Goal: Task Accomplishment & Management: Complete application form

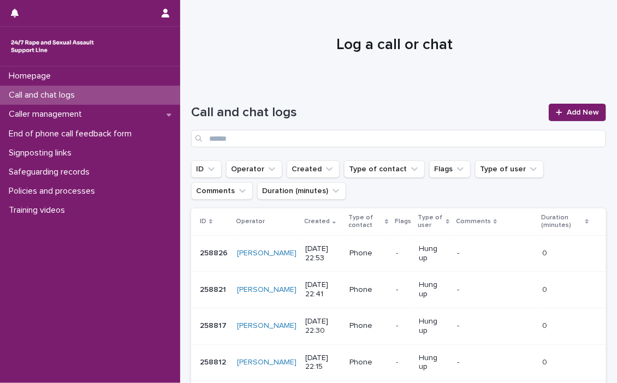
scroll to position [335, 0]
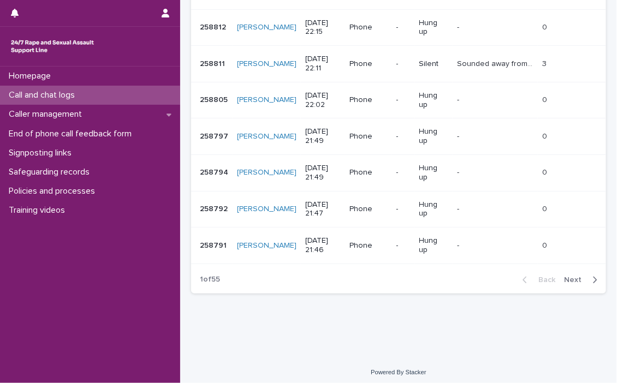
click at [35, 93] on p "Call and chat logs" at bounding box center [43, 95] width 79 height 10
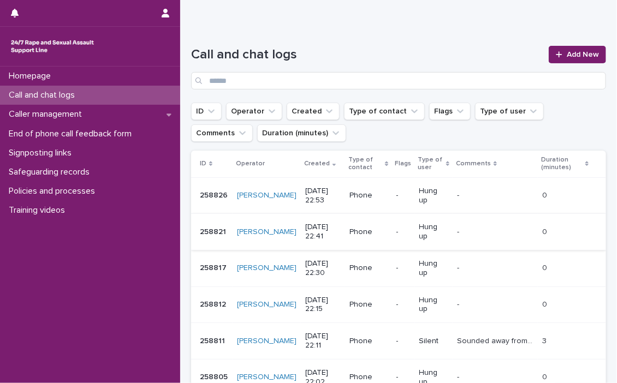
scroll to position [0, 0]
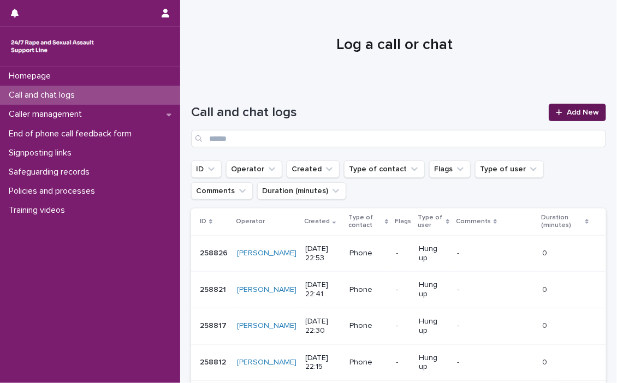
click at [579, 109] on span "Add New" at bounding box center [583, 113] width 32 height 8
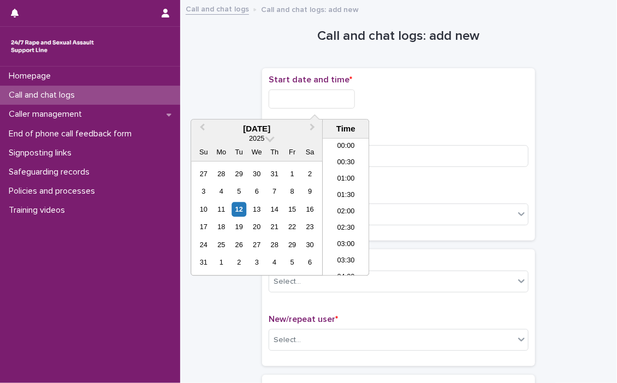
click at [279, 100] on input "text" at bounding box center [312, 99] width 86 height 19
click at [336, 228] on li "22:30" at bounding box center [346, 235] width 46 height 16
click at [343, 92] on input "**********" at bounding box center [312, 99] width 86 height 19
type input "**********"
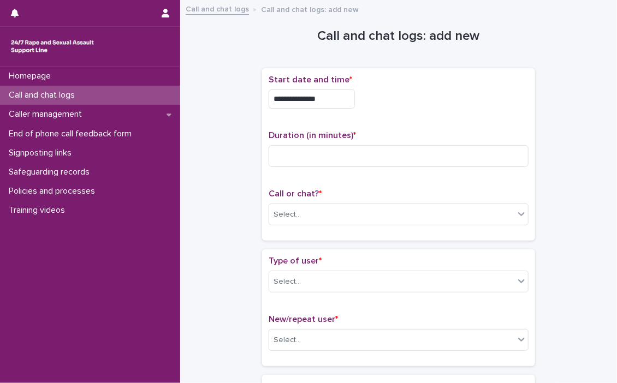
drag, startPoint x: 417, startPoint y: 86, endPoint x: 398, endPoint y: 127, distance: 45.7
click at [398, 127] on div "**********" at bounding box center [399, 154] width 260 height 159
click at [479, 121] on div "**********" at bounding box center [399, 154] width 260 height 159
click at [275, 157] on input at bounding box center [399, 156] width 260 height 22
type input "**"
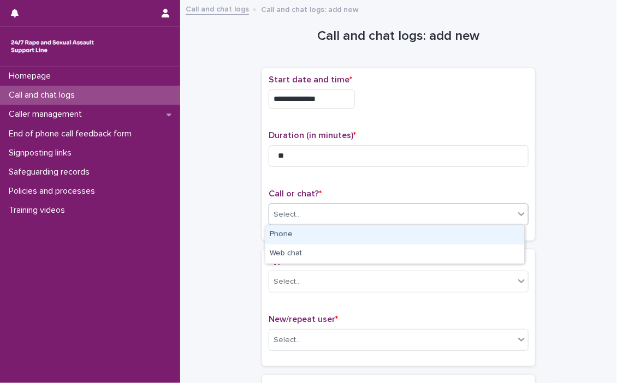
click at [516, 216] on icon at bounding box center [521, 214] width 11 height 11
click at [286, 232] on div "Phone" at bounding box center [394, 234] width 259 height 19
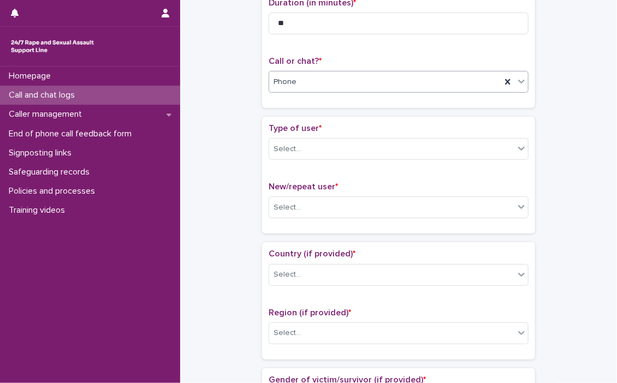
scroll to position [164, 0]
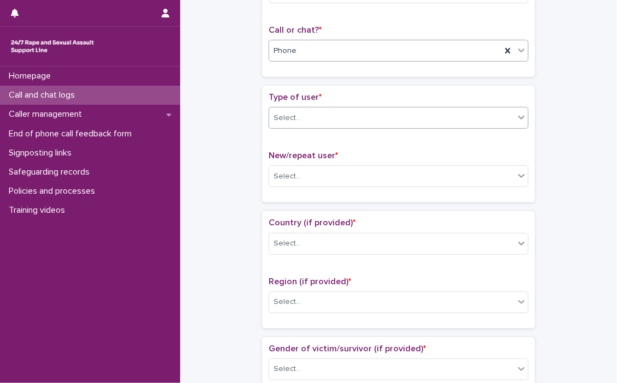
click at [519, 119] on icon at bounding box center [521, 117] width 11 height 11
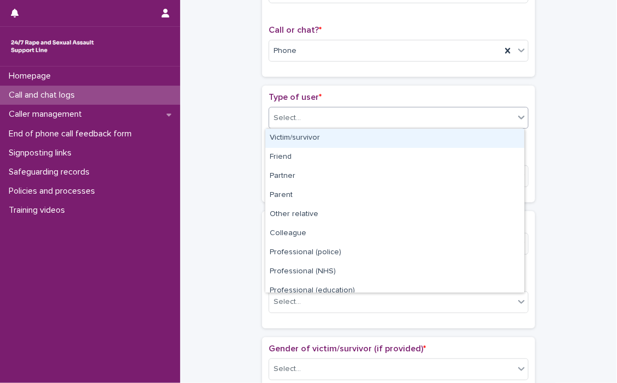
click at [306, 138] on div "Victim/survivor" at bounding box center [394, 138] width 259 height 19
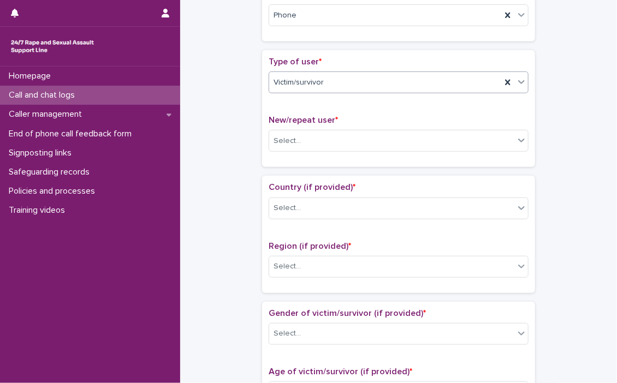
scroll to position [218, 0]
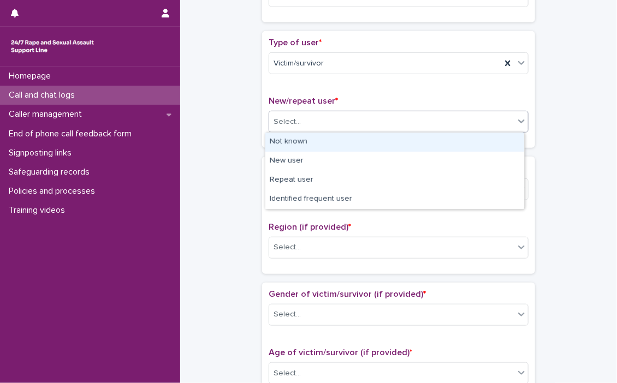
click at [520, 124] on icon at bounding box center [521, 121] width 11 height 11
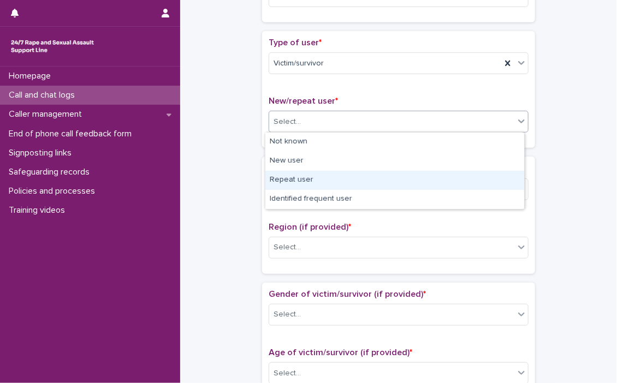
click at [298, 181] on div "Repeat user" at bounding box center [394, 180] width 259 height 19
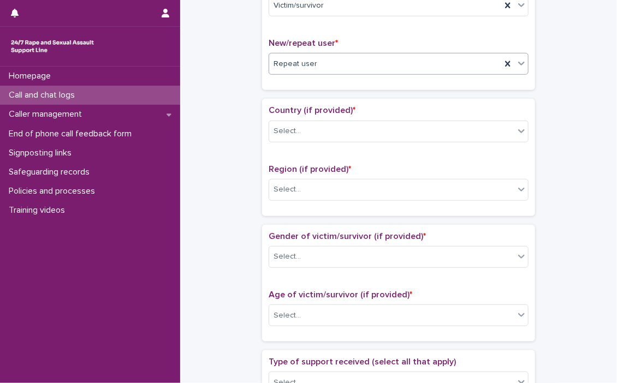
scroll to position [328, 0]
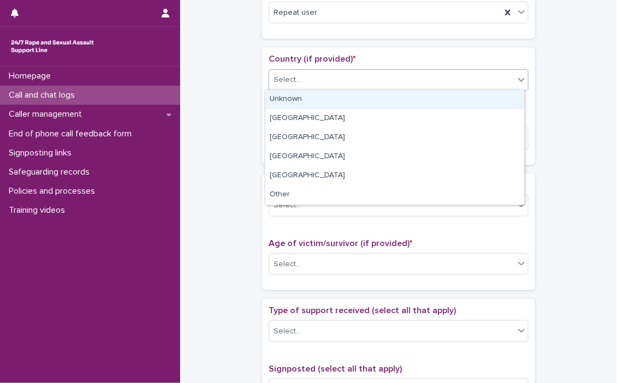
click at [518, 81] on icon at bounding box center [521, 79] width 11 height 11
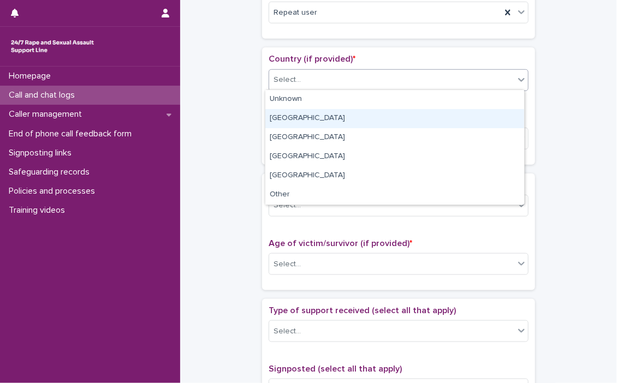
click at [302, 117] on div "[GEOGRAPHIC_DATA]" at bounding box center [394, 118] width 259 height 19
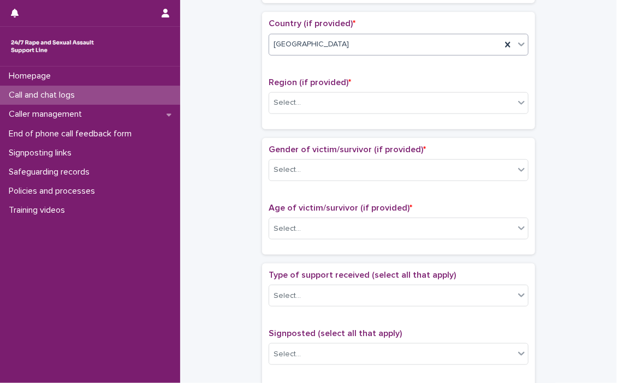
scroll to position [382, 0]
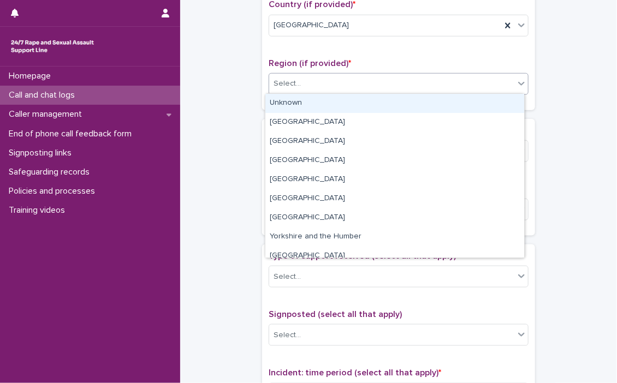
click at [518, 82] on icon at bounding box center [521, 84] width 7 height 4
click at [298, 102] on div "Unknown" at bounding box center [394, 103] width 259 height 19
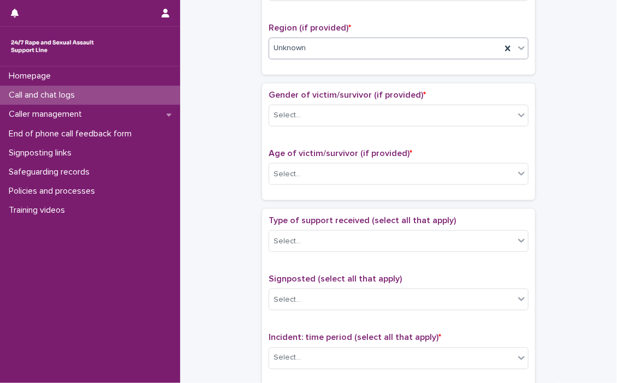
scroll to position [437, 0]
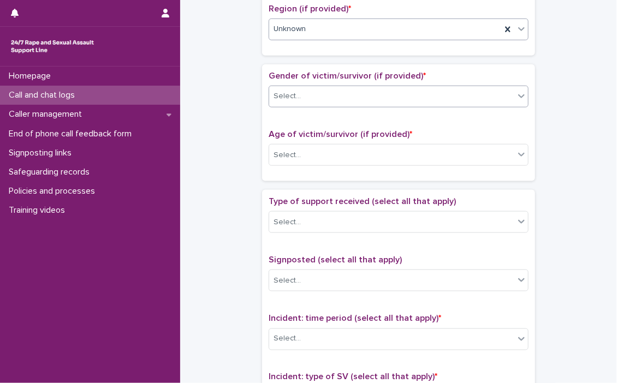
click at [516, 94] on icon at bounding box center [521, 96] width 11 height 11
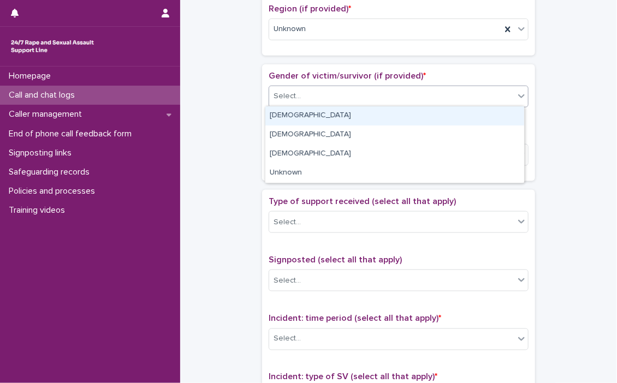
click at [294, 112] on div "[DEMOGRAPHIC_DATA]" at bounding box center [394, 115] width 259 height 19
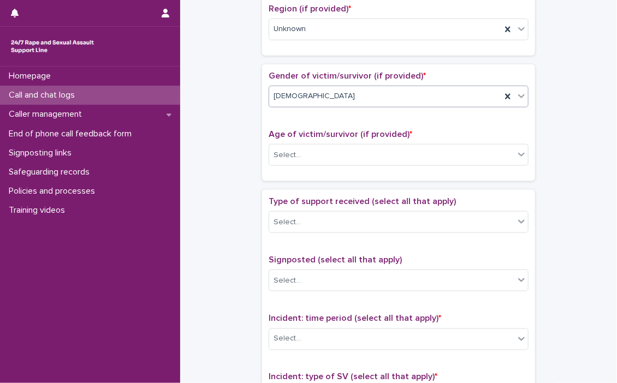
scroll to position [491, 0]
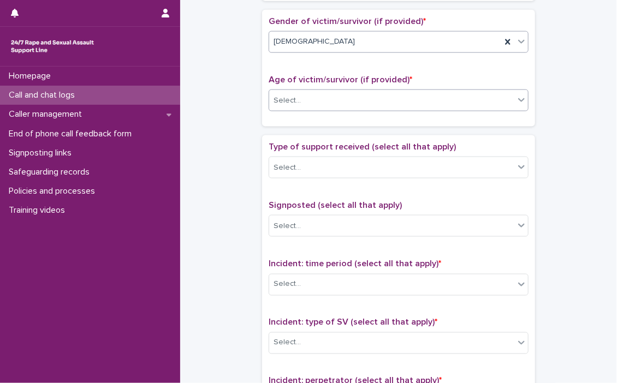
click at [516, 99] on icon at bounding box center [521, 99] width 11 height 11
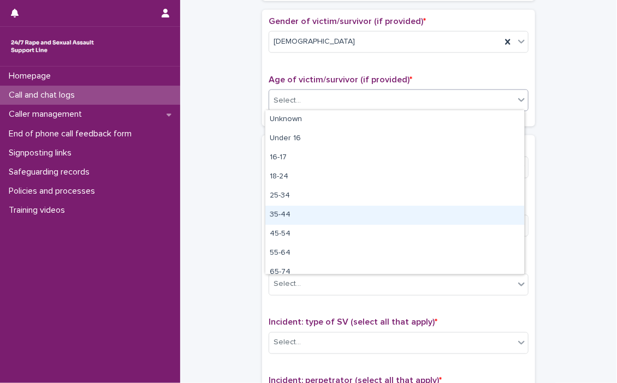
click at [278, 215] on div "35-44" at bounding box center [394, 215] width 259 height 19
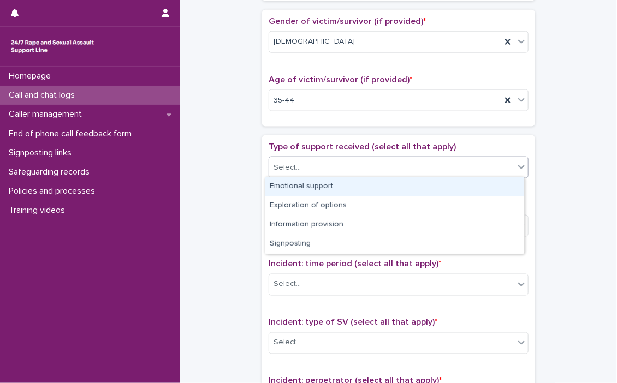
click at [516, 167] on icon at bounding box center [521, 167] width 11 height 11
click at [342, 185] on div "Emotional support" at bounding box center [394, 186] width 259 height 19
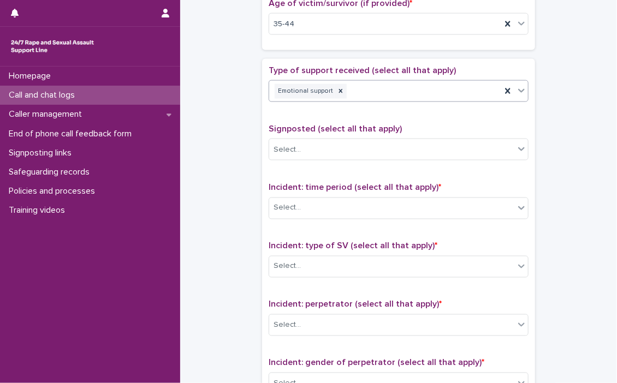
scroll to position [601, 0]
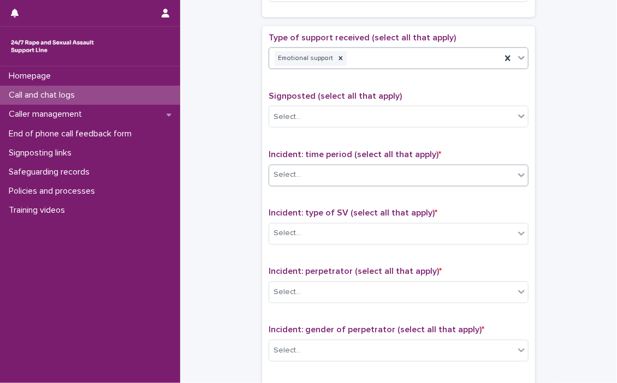
click at [518, 173] on icon at bounding box center [521, 175] width 11 height 11
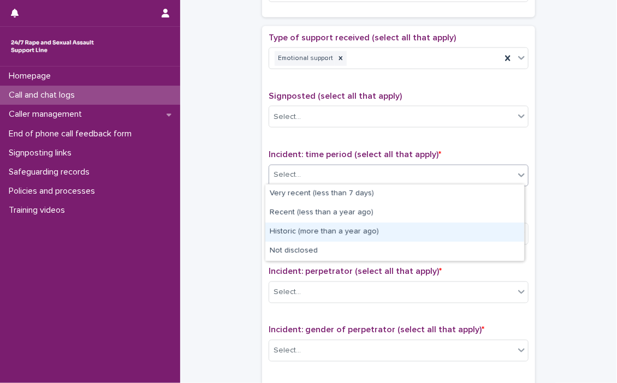
click at [332, 228] on div "Historic (more than a year ago)" at bounding box center [394, 232] width 259 height 19
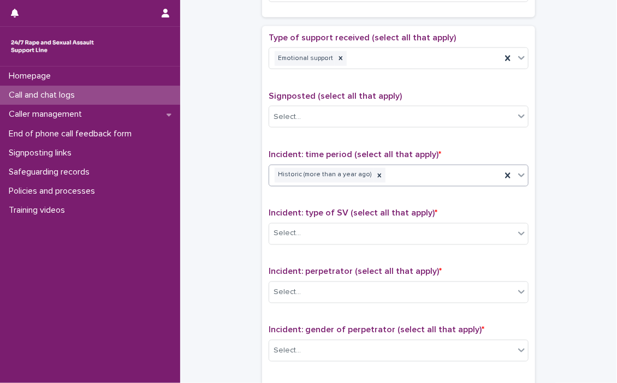
scroll to position [655, 0]
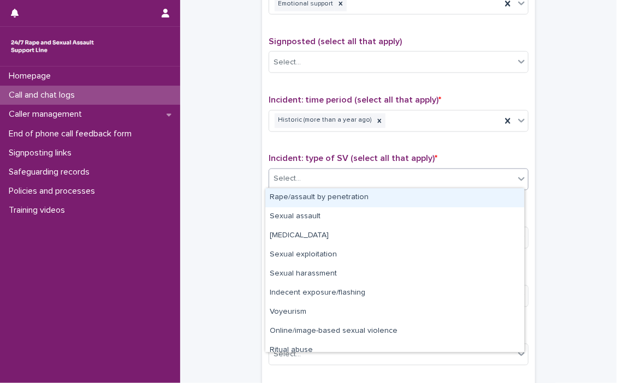
click at [519, 177] on icon at bounding box center [521, 179] width 7 height 4
click at [310, 199] on div "Rape/assault by penetration" at bounding box center [394, 197] width 259 height 19
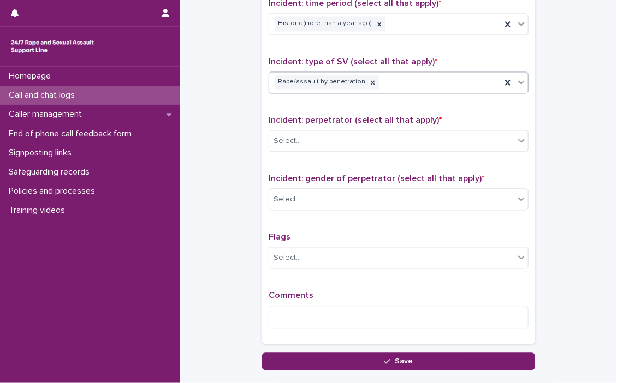
scroll to position [764, 0]
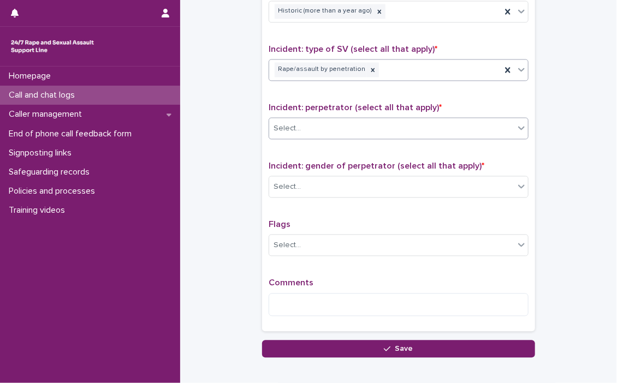
click at [518, 127] on icon at bounding box center [521, 128] width 11 height 11
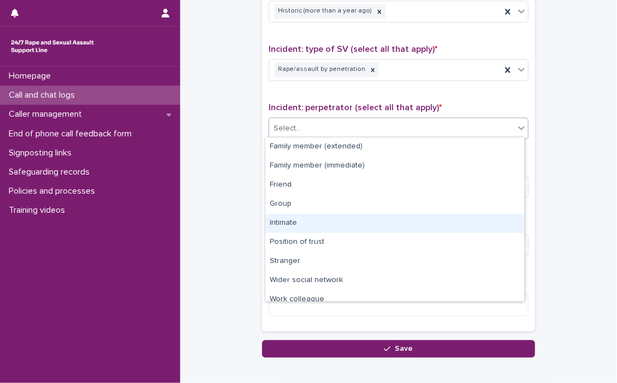
click at [276, 224] on div "Intimate" at bounding box center [394, 223] width 259 height 19
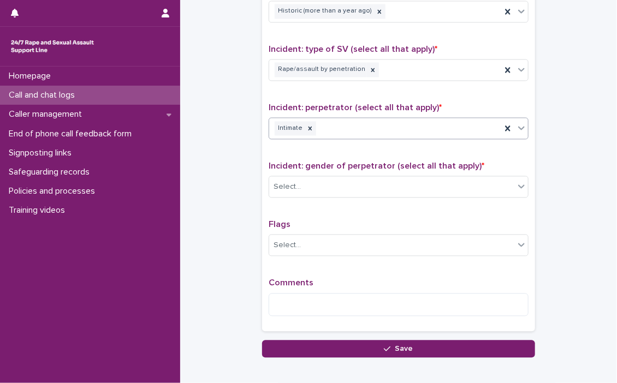
scroll to position [819, 0]
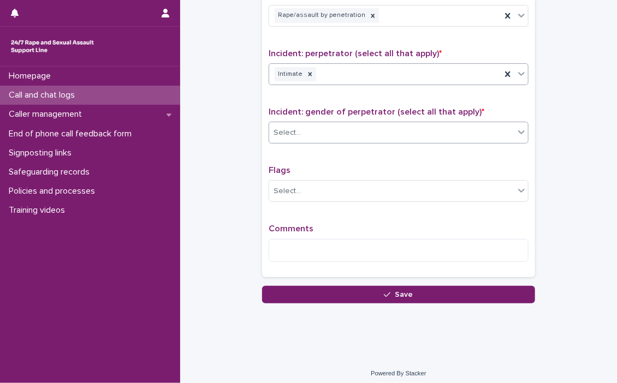
click at [519, 132] on icon at bounding box center [521, 132] width 11 height 11
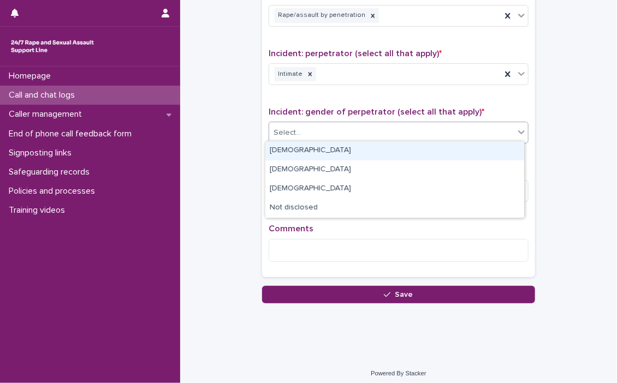
click at [312, 148] on div "[DEMOGRAPHIC_DATA]" at bounding box center [394, 150] width 259 height 19
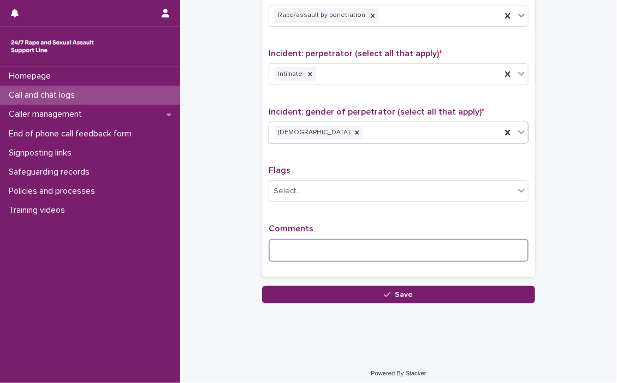
click at [310, 251] on textarea at bounding box center [399, 250] width 260 height 23
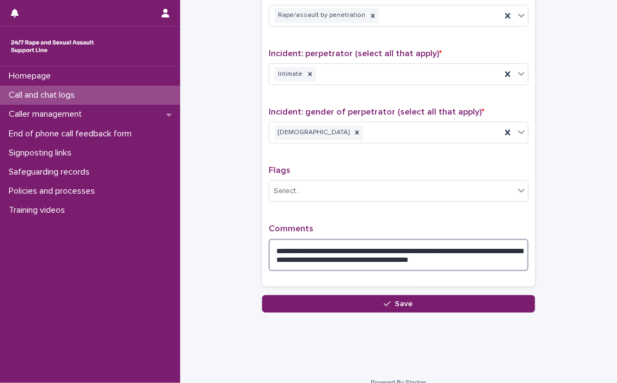
click at [275, 203] on div "Flags Select..." at bounding box center [399, 187] width 260 height 45
click at [497, 262] on textarea "**********" at bounding box center [399, 255] width 260 height 33
click at [500, 259] on textarea "**********" at bounding box center [399, 255] width 260 height 33
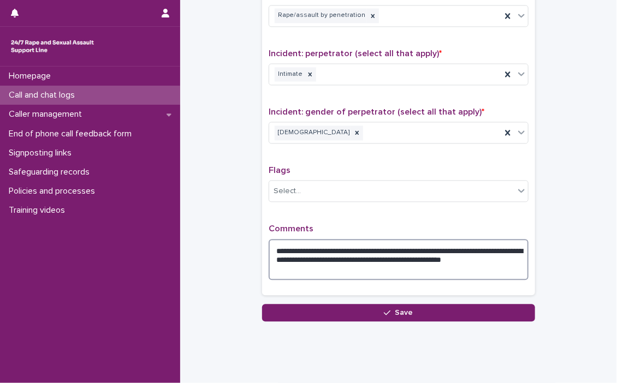
click at [304, 269] on textarea "**********" at bounding box center [399, 259] width 260 height 41
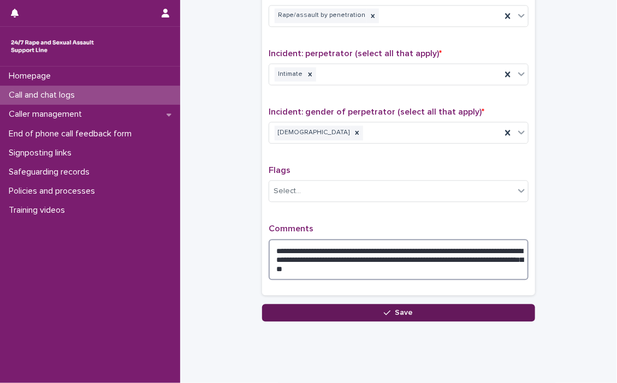
type textarea "**********"
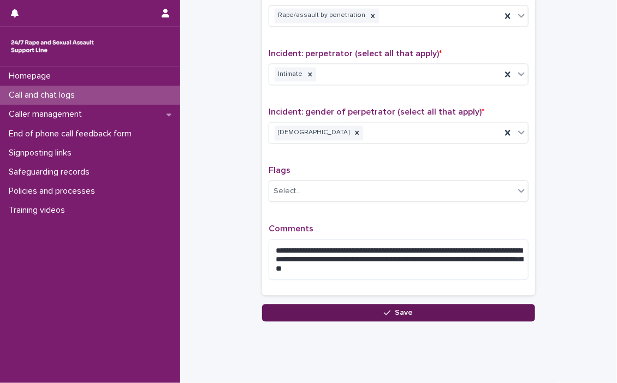
click at [407, 309] on span "Save" at bounding box center [404, 313] width 18 height 8
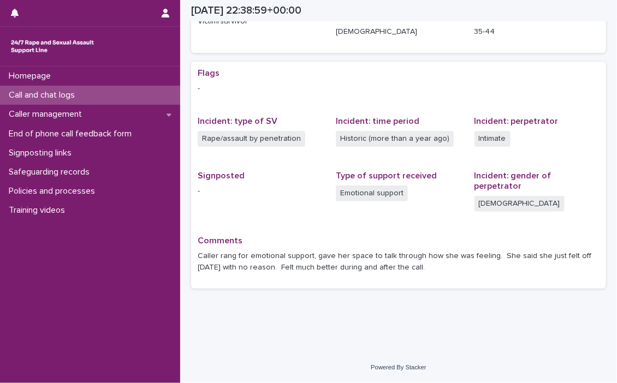
scroll to position [165, 0]
